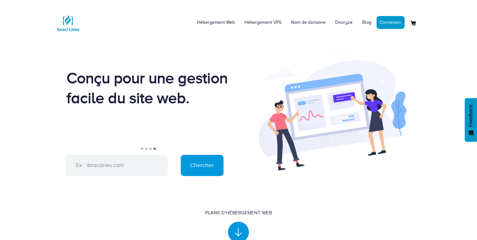
scroll to position [2, 0]
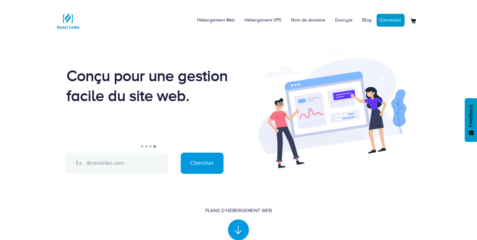
click at [98, 164] on input "text" at bounding box center [116, 163] width 103 height 21
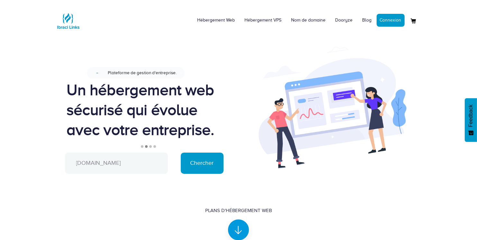
type input "[DOMAIN_NAME]"
click at [196, 154] on input "Chercher" at bounding box center [202, 163] width 43 height 21
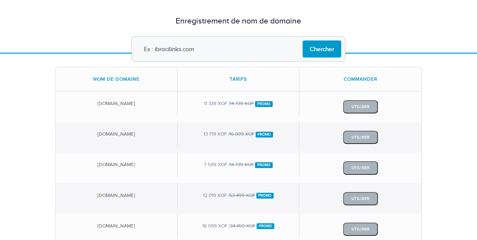
scroll to position [47, 0]
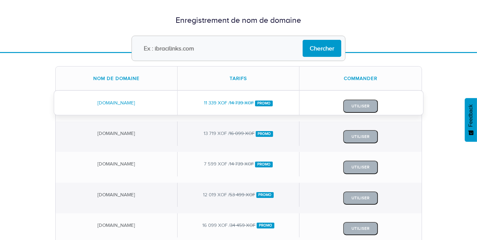
drag, startPoint x: 209, startPoint y: 104, endPoint x: 223, endPoint y: 105, distance: 14.1
click at [223, 105] on div "11 339 XOF / 14 739 XOF Promo" at bounding box center [238, 103] width 122 height 24
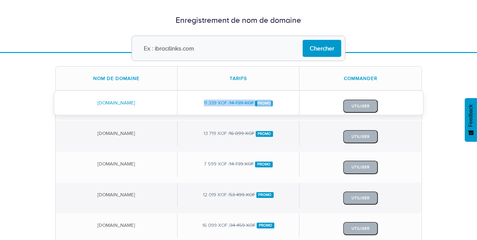
click at [212, 104] on div "11 339 XOF / 14 739 XOF Promo" at bounding box center [238, 103] width 122 height 24
drag, startPoint x: 202, startPoint y: 102, endPoint x: 226, endPoint y: 102, distance: 24.1
click at [226, 102] on div "11 339 XOF / 14 739 XOF Promo" at bounding box center [238, 103] width 122 height 24
copy div "11 339 XOF"
